Goal: Information Seeking & Learning: Learn about a topic

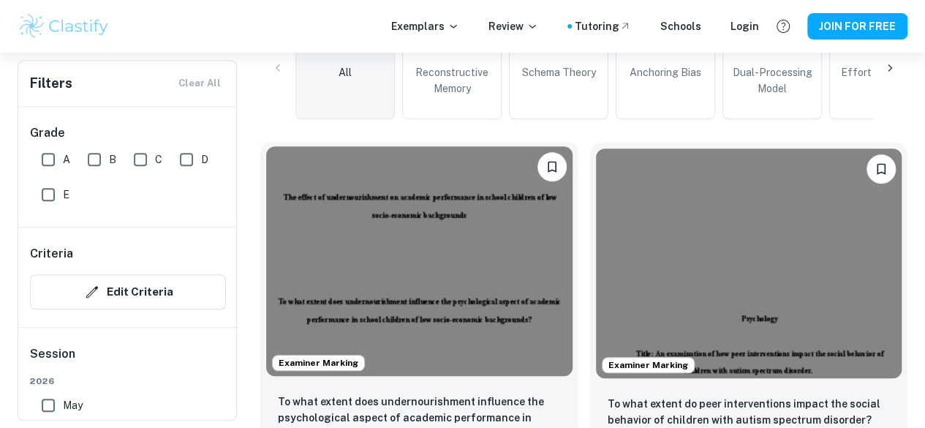
scroll to position [391, 0]
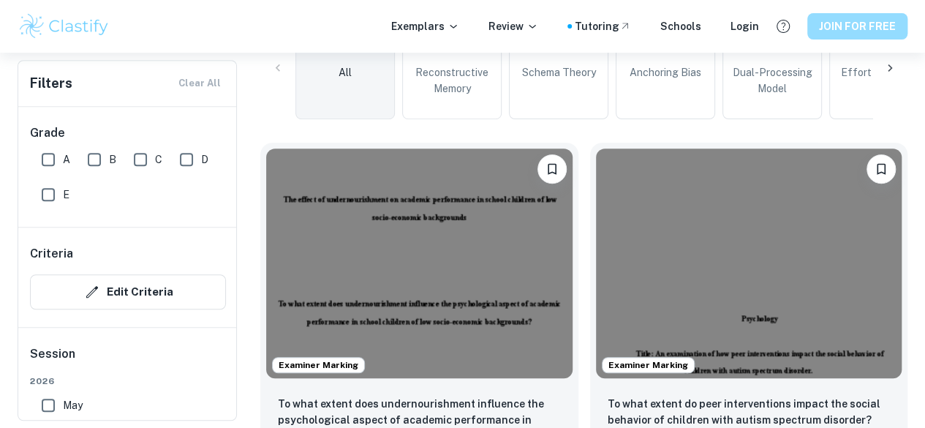
click at [844, 33] on button "JOIN FOR FREE" at bounding box center [857, 26] width 100 height 26
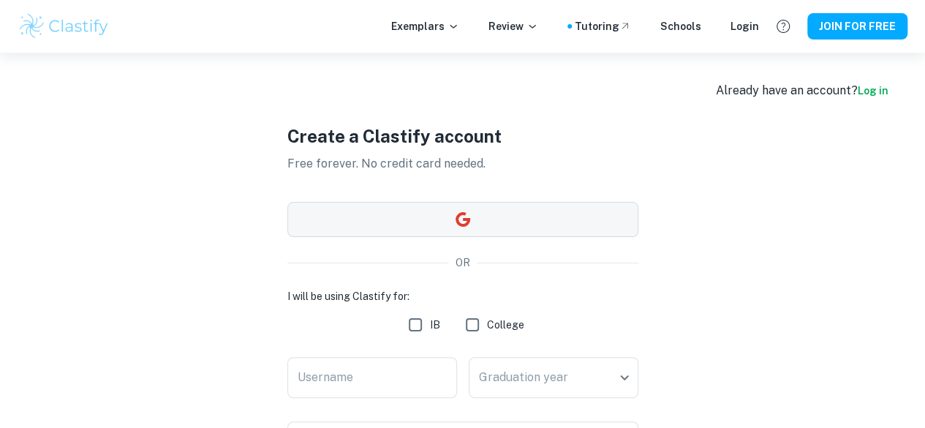
scroll to position [129, 0]
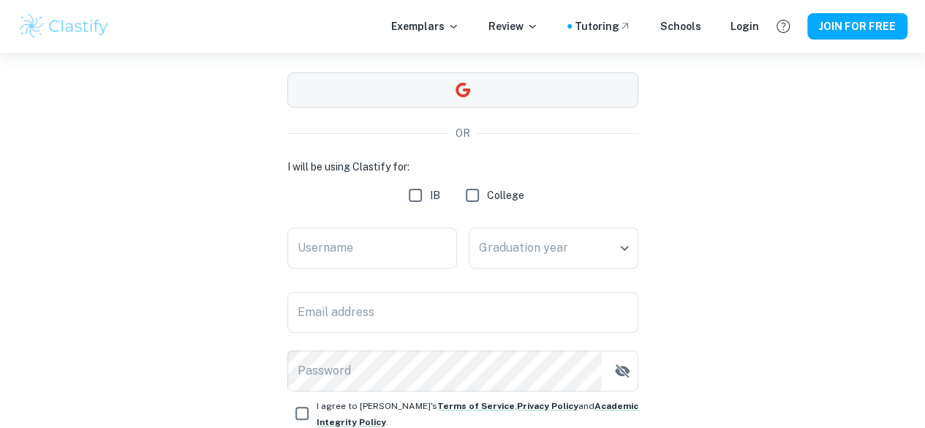
click at [497, 81] on button "button" at bounding box center [462, 89] width 351 height 35
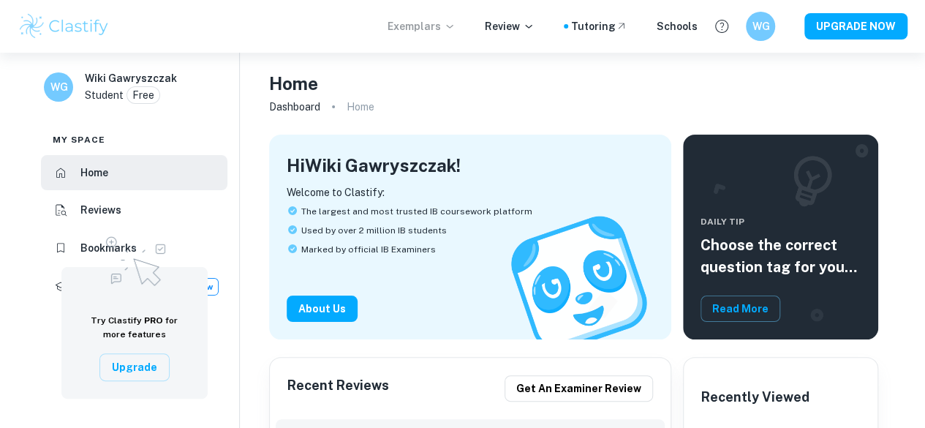
click at [424, 29] on p "Exemplars" at bounding box center [422, 26] width 68 height 16
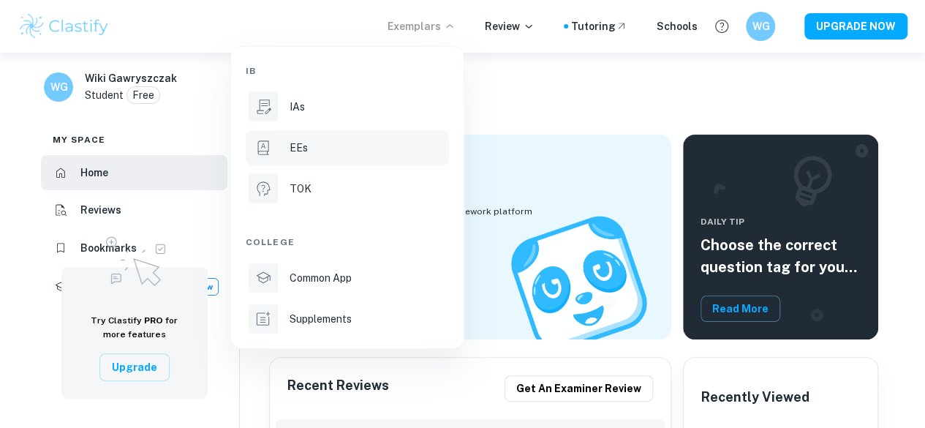
click at [308, 157] on li "EEs" at bounding box center [347, 147] width 203 height 35
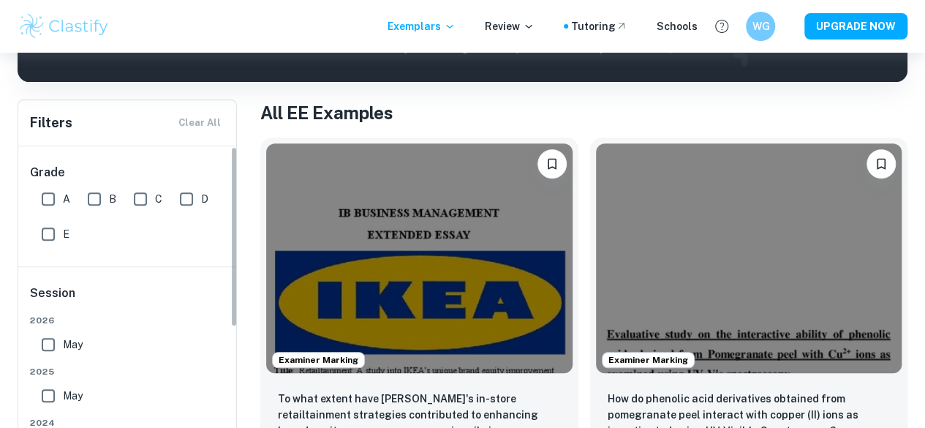
click at [45, 201] on input "A" at bounding box center [48, 198] width 29 height 29
checkbox input "true"
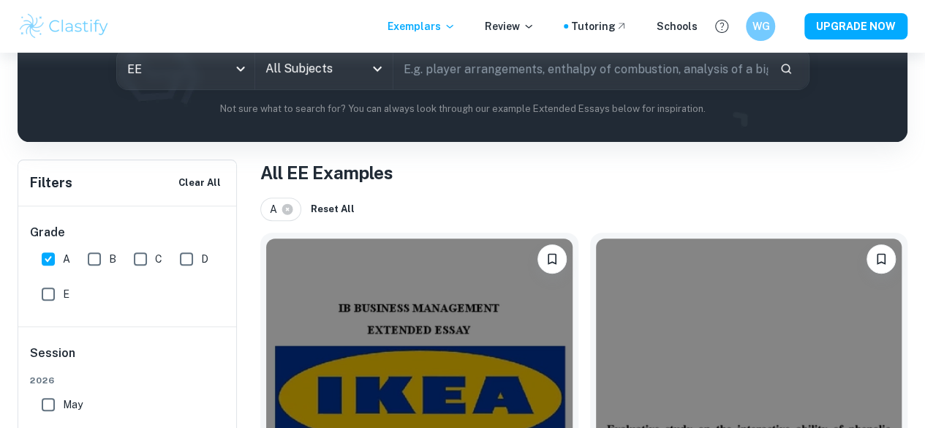
scroll to position [186, 0]
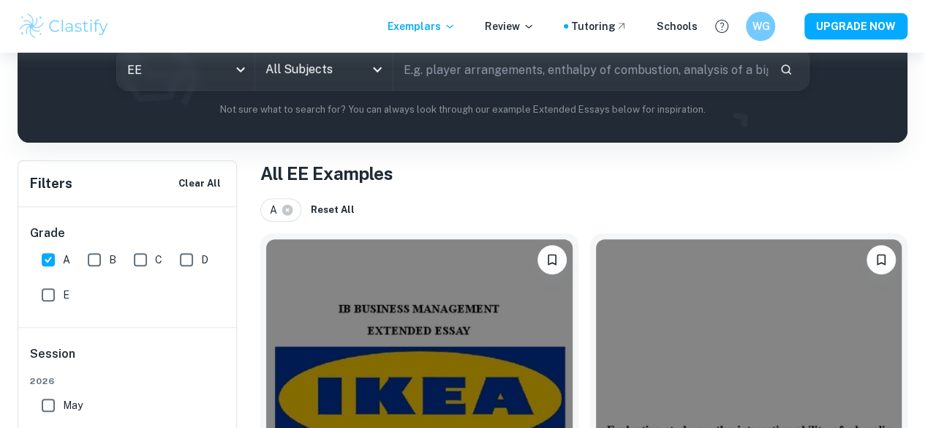
click at [380, 78] on icon "Open" at bounding box center [378, 70] width 18 height 18
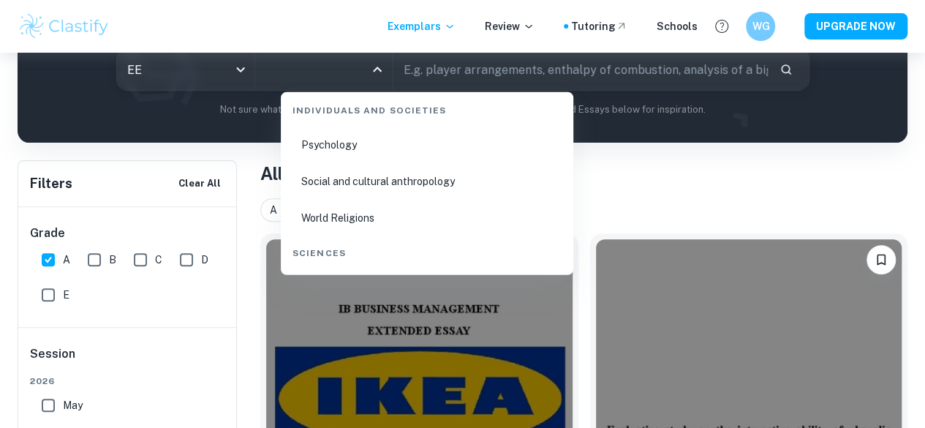
scroll to position [2028, 0]
click at [374, 148] on li "Psychology" at bounding box center [427, 147] width 281 height 34
type input "Psychology"
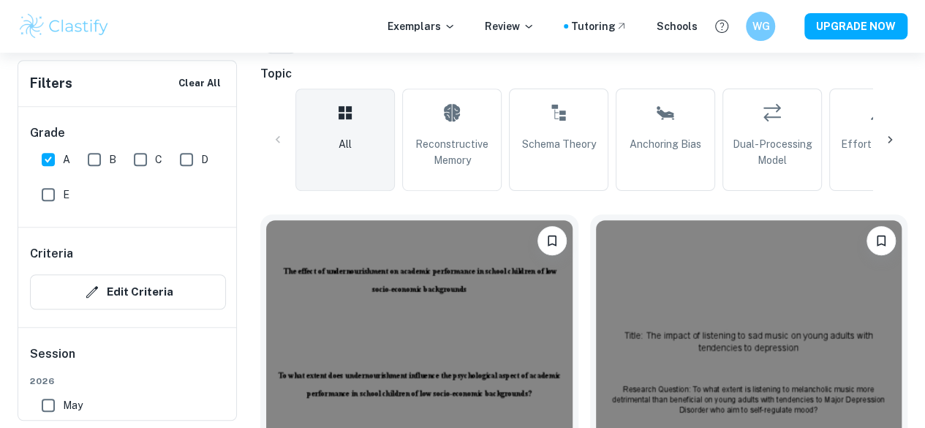
scroll to position [361, 0]
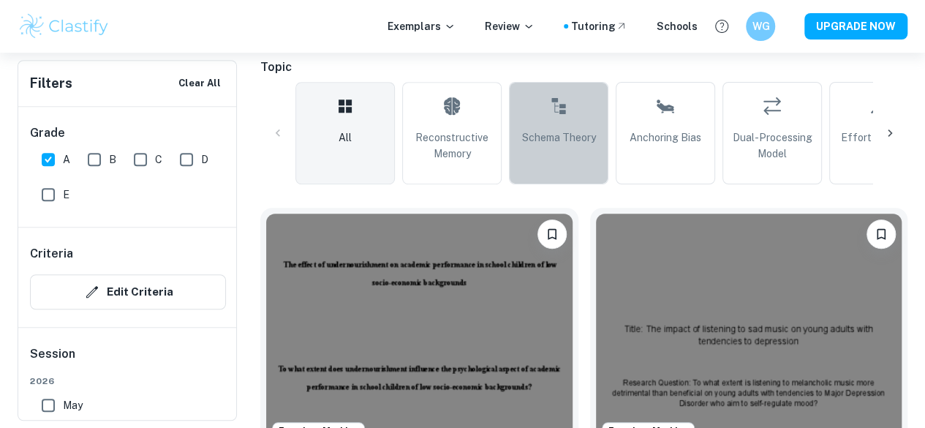
click at [525, 102] on link "Schema Theory" at bounding box center [558, 133] width 99 height 102
type input "Schema Theory"
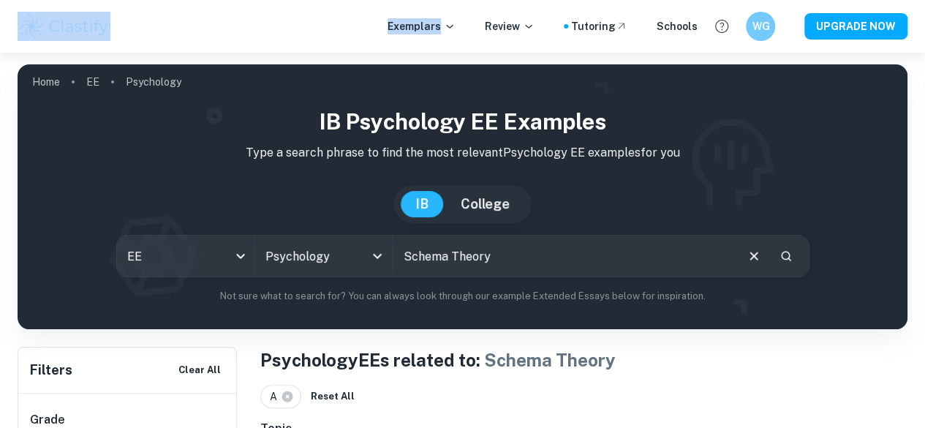
drag, startPoint x: 3, startPoint y: 7, endPoint x: 320, endPoint y: 37, distance: 318.1
click at [320, 37] on div "Exemplars Review Tutoring Schools WG UPGRADE NOW" at bounding box center [462, 26] width 925 height 53
click at [320, 37] on div "Exemplars Review Tutoring Schools WG UPGRADE NOW" at bounding box center [462, 26] width 925 height 29
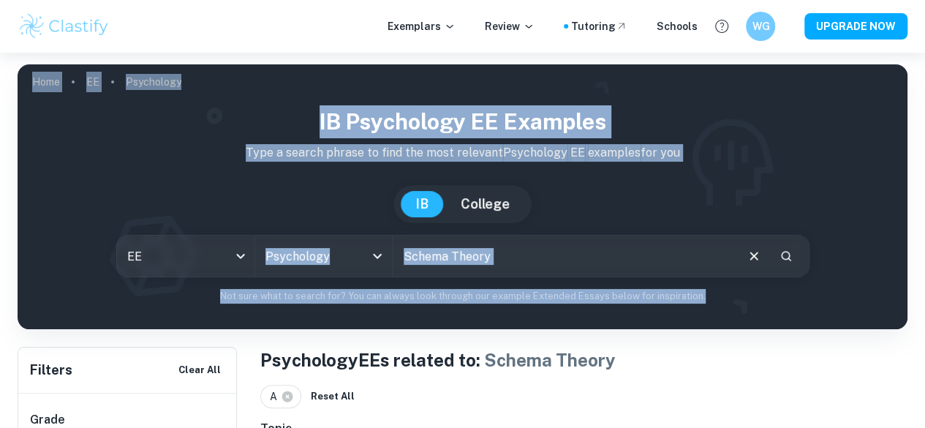
drag, startPoint x: 5, startPoint y: 71, endPoint x: 856, endPoint y: 282, distance: 876.3
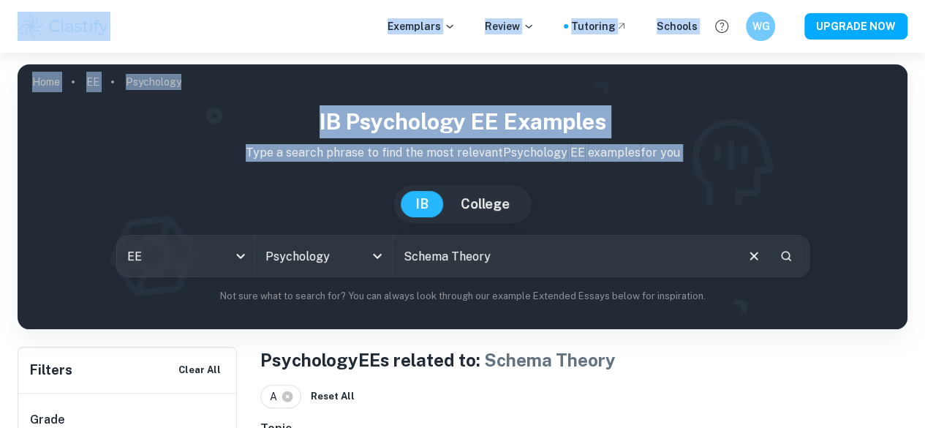
drag, startPoint x: 15, startPoint y: 52, endPoint x: 877, endPoint y: 212, distance: 877.6
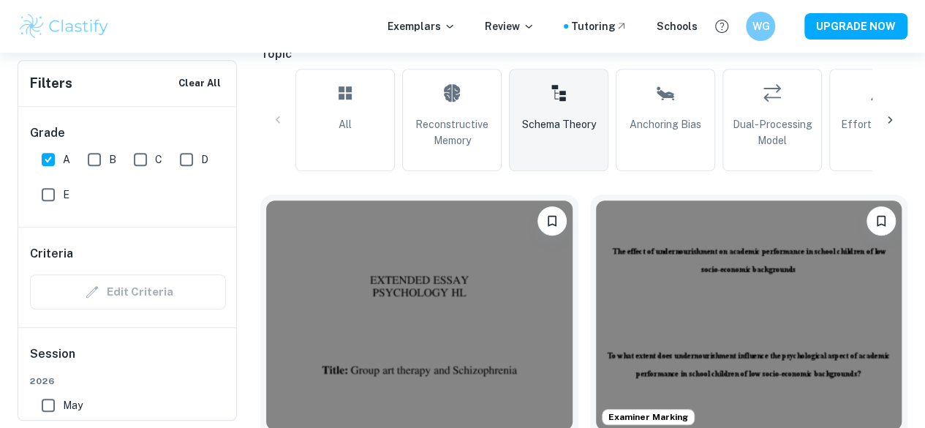
drag, startPoint x: 246, startPoint y: 59, endPoint x: 252, endPoint y: 143, distance: 83.6
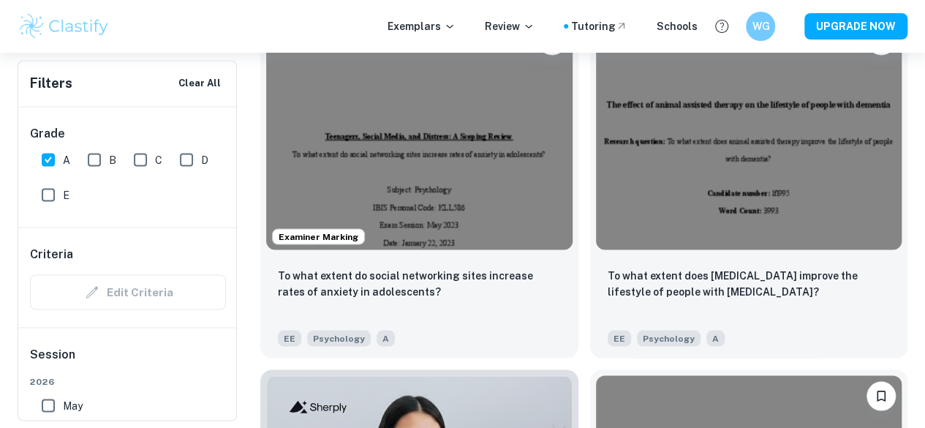
scroll to position [1265, 0]
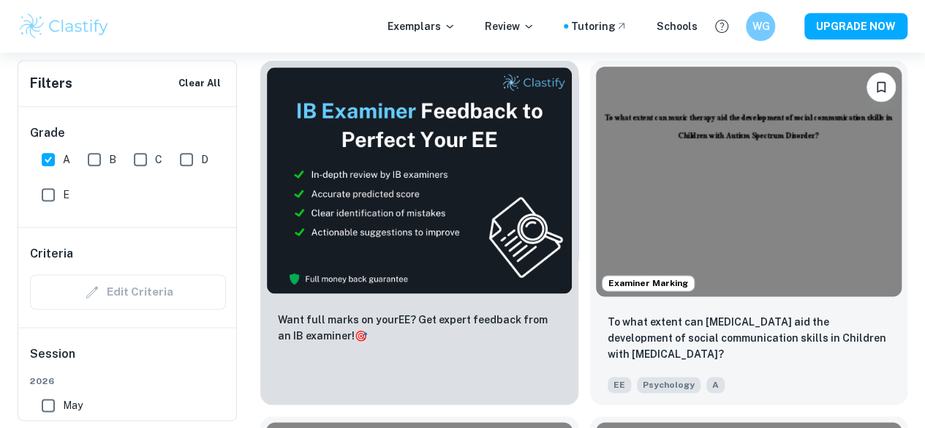
scroll to position [864, 0]
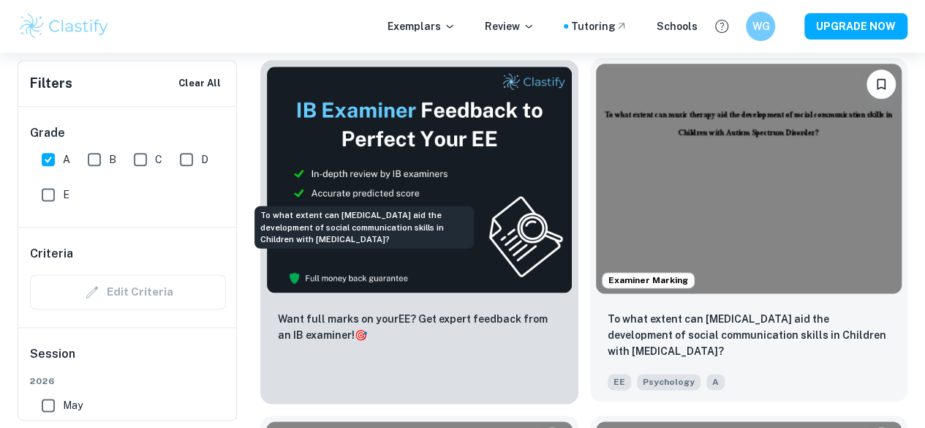
click at [608, 311] on p "To what extent can music therapy aid the development of social communication sk…" at bounding box center [749, 335] width 283 height 48
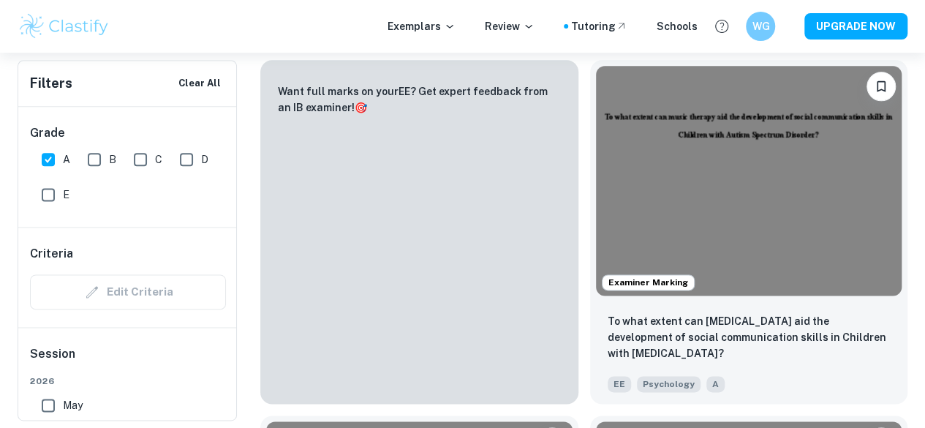
scroll to position [1176, 0]
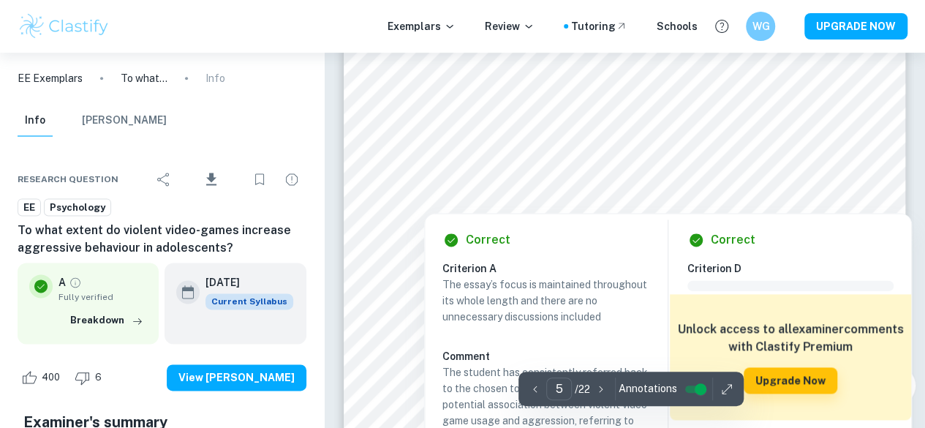
scroll to position [3615, 0]
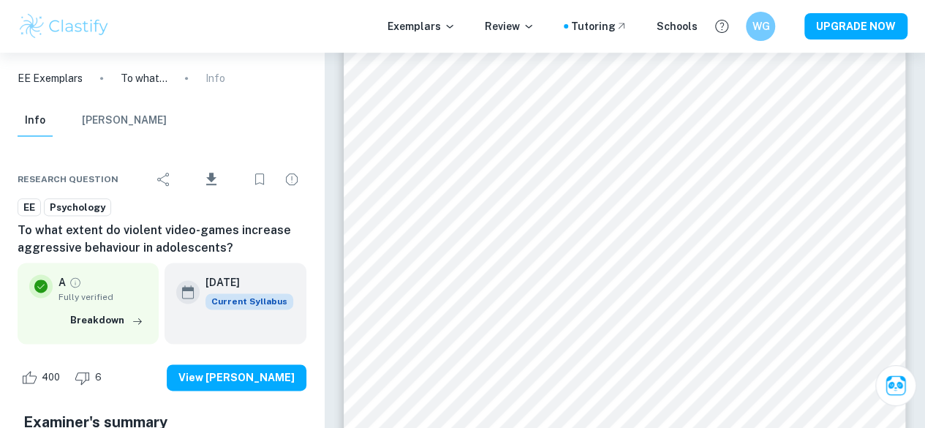
click at [225, 252] on h6 "To what extent do violent video-games increase aggressive behaviour in adolesce…" at bounding box center [162, 239] width 289 height 35
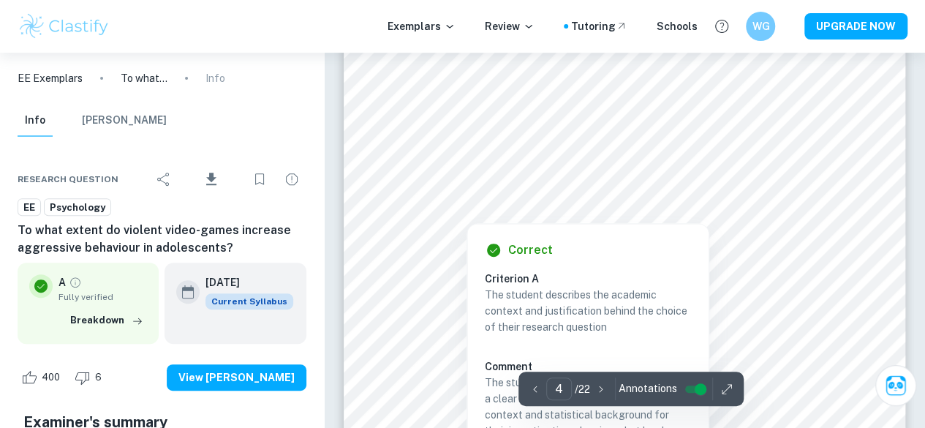
scroll to position [3042, 0]
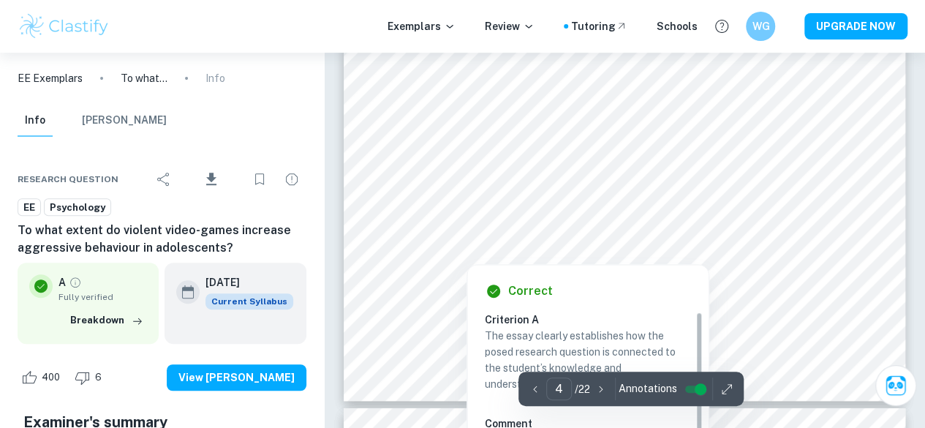
type input "5"
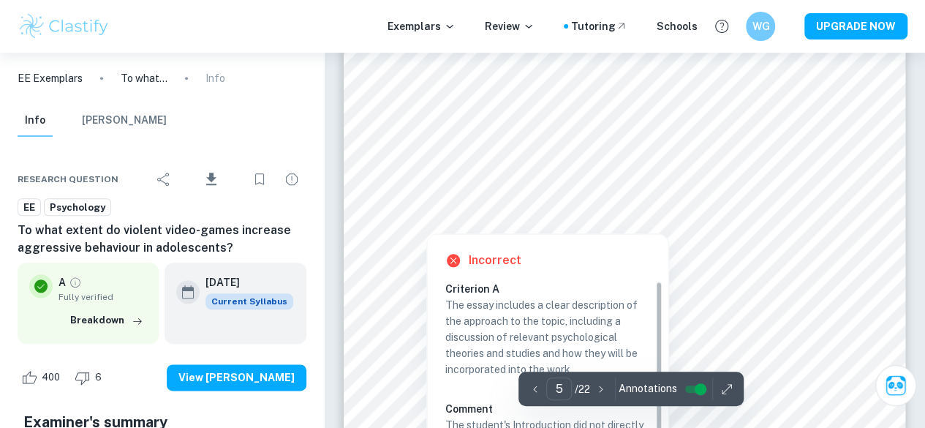
scroll to position [3459, 0]
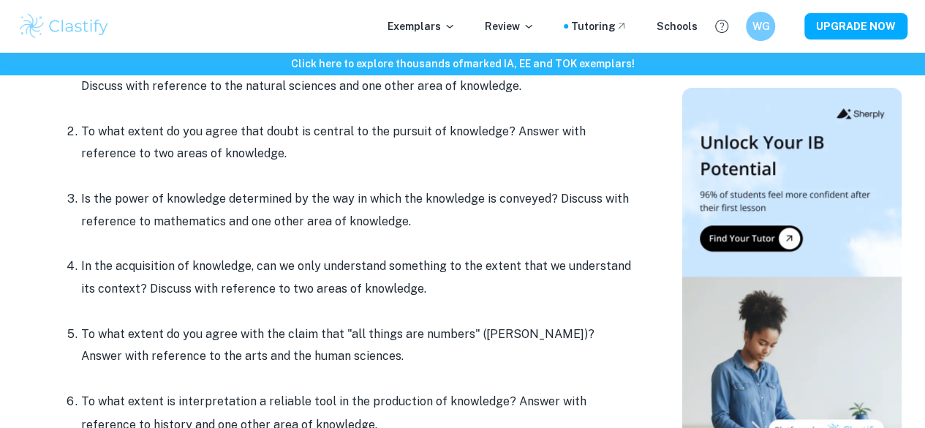
scroll to position [708, 0]
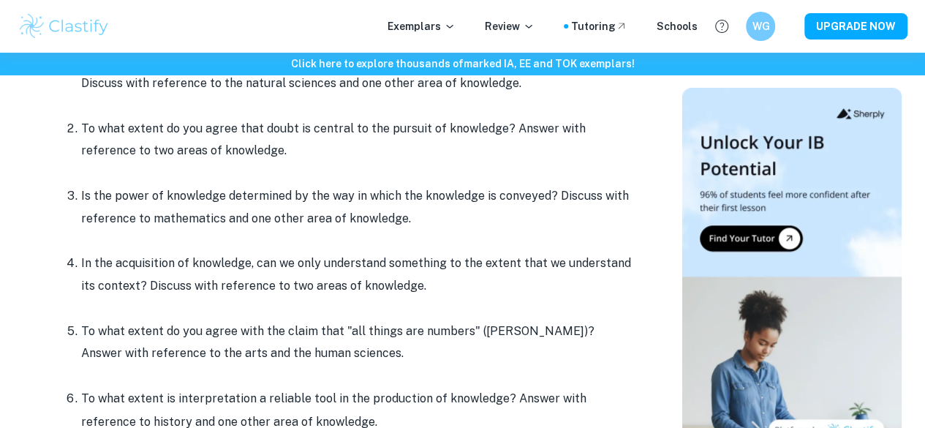
drag, startPoint x: 91, startPoint y: 201, endPoint x: 440, endPoint y: 227, distance: 349.7
click at [440, 227] on p "Is the power of knowledge determined by the way in which the knowledge is conve…" at bounding box center [359, 207] width 556 height 45
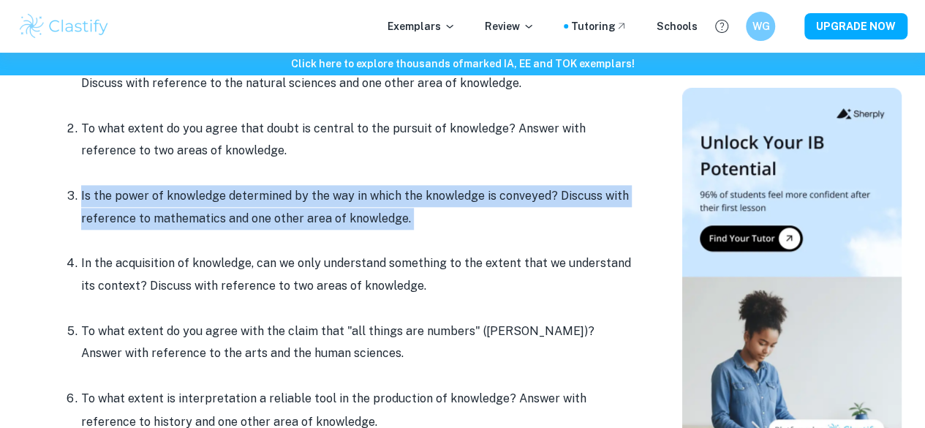
drag, startPoint x: 440, startPoint y: 227, endPoint x: 99, endPoint y: 191, distance: 342.6
click at [99, 191] on p "Is the power of knowledge determined by the way in which the knowledge is conve…" at bounding box center [359, 207] width 556 height 45
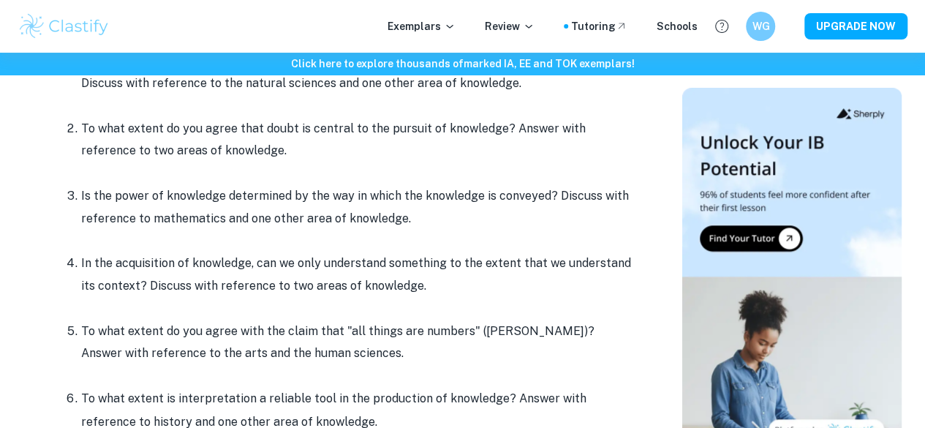
click at [99, 191] on p "Is the power of knowledge determined by the way in which the knowledge is conve…" at bounding box center [359, 207] width 556 height 45
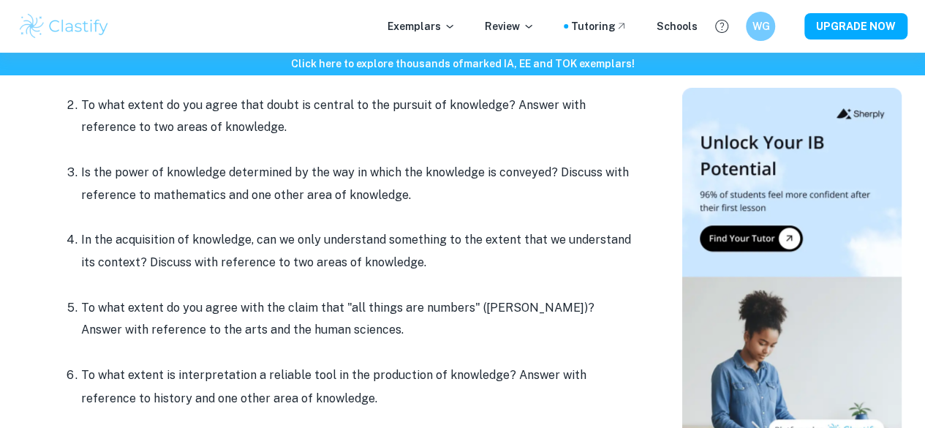
scroll to position [732, 0]
